Goal: Check status

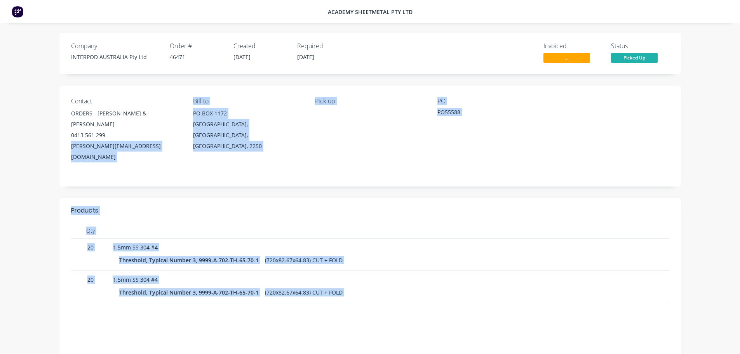
drag, startPoint x: 0, startPoint y: 0, endPoint x: 238, endPoint y: 299, distance: 382.5
click at [238, 299] on div "Company INTERPOD AUSTRALIA Pty Ltd Order # 46471 Created [DATE] Required [DATE]…" at bounding box center [370, 214] width 680 height 362
click at [238, 299] on div "Products Qty 20 1.5mm SS 304 #4 Threshold, Typical Number 3, 9999-A-702-TH-65-7…" at bounding box center [369, 296] width 621 height 197
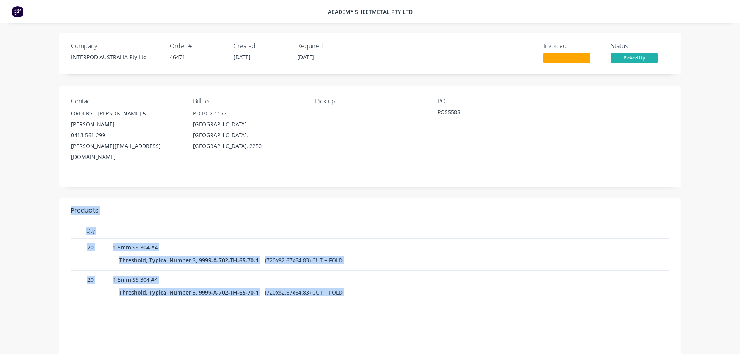
drag, startPoint x: 238, startPoint y: 299, endPoint x: 70, endPoint y: 190, distance: 200.3
click at [70, 198] on div "Products Qty 20 1.5mm SS 304 #4 Threshold, Typical Number 3, 9999-A-702-TH-65-7…" at bounding box center [369, 296] width 621 height 197
click at [70, 198] on header "Products" at bounding box center [369, 210] width 621 height 25
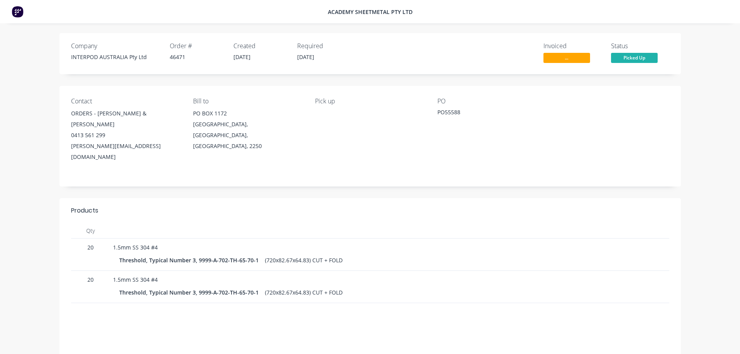
click at [63, 223] on div "Qty 20 1.5mm SS 304 #4 Threshold, Typical Number 3, 9999-A-702-TH-65-70-1 (720x…" at bounding box center [369, 263] width 621 height 80
drag, startPoint x: 92, startPoint y: 224, endPoint x: 92, endPoint y: 214, distance: 10.1
click at [92, 223] on div "Qty 20 1.5mm SS 304 #4 Threshold, Typical Number 3, 9999-A-702-TH-65-70-1 (720x…" at bounding box center [370, 263] width 598 height 80
click at [92, 223] on div "Qty" at bounding box center [90, 231] width 39 height 16
drag, startPoint x: 90, startPoint y: 224, endPoint x: 90, endPoint y: 207, distance: 16.7
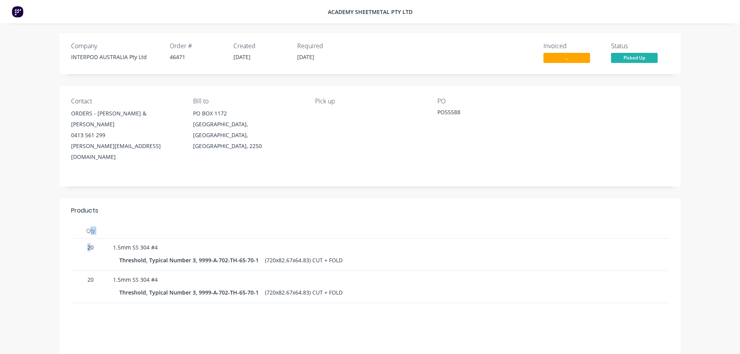
click at [90, 223] on div "Qty 20 1.5mm SS 304 #4 Threshold, Typical Number 3, 9999-A-702-TH-65-70-1 (720x…" at bounding box center [370, 263] width 598 height 80
click at [90, 223] on div "Qty" at bounding box center [90, 231] width 39 height 16
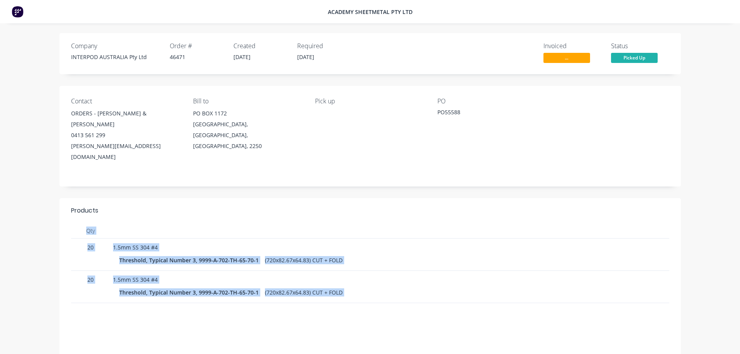
drag, startPoint x: 337, startPoint y: 290, endPoint x: 19, endPoint y: 205, distance: 329.2
click at [0, 209] on html "Academy Sheetmetal Pty Ltd Company INTERPOD AUSTRALIA Pty Ltd Order # 46471 Cre…" at bounding box center [370, 239] width 740 height 479
click at [45, 205] on div "Company INTERPOD AUSTRALIA Pty Ltd Order # 46471 Created [DATE] Required [DATE]…" at bounding box center [370, 214] width 680 height 362
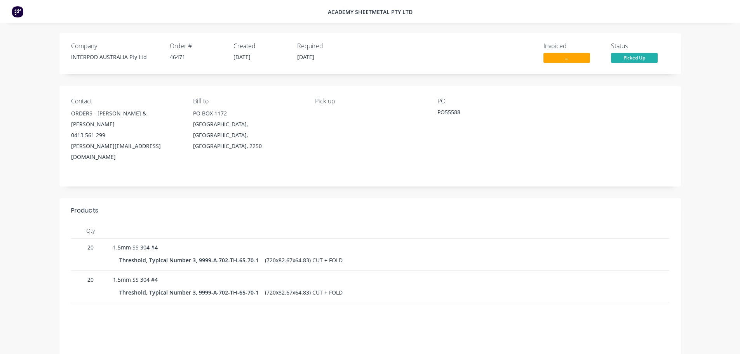
click at [205, 172] on div "Company INTERPOD AUSTRALIA Pty Ltd Order # 46471 Created [DATE] Required [DATE]…" at bounding box center [370, 214] width 680 height 362
click at [306, 170] on div "Company INTERPOD AUSTRALIA Pty Ltd Order # 46471 Created [DATE] Required [DATE]…" at bounding box center [370, 214] width 680 height 362
